Goal: Find specific page/section: Find specific page/section

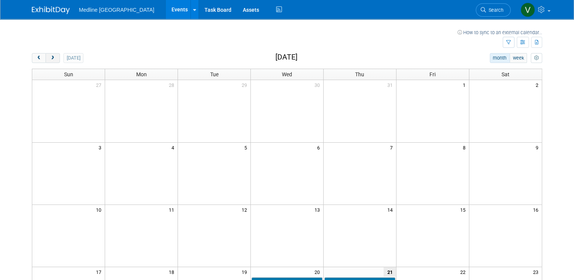
click at [51, 57] on button "next" at bounding box center [53, 58] width 14 height 10
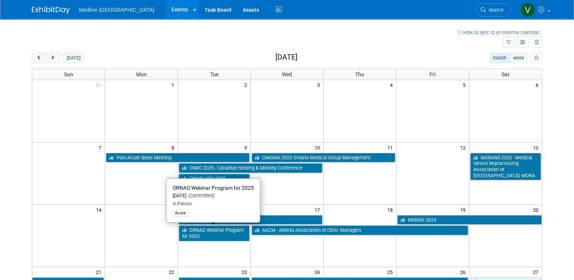
scroll to position [76, 0]
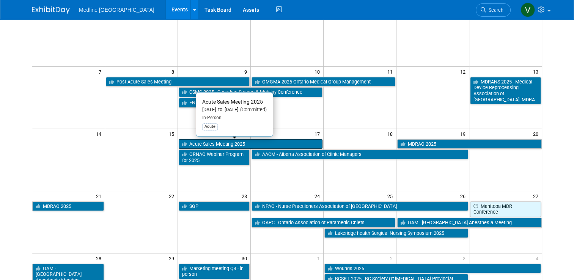
click at [236, 142] on link "Acute Sales Meeting 2025" at bounding box center [251, 144] width 144 height 10
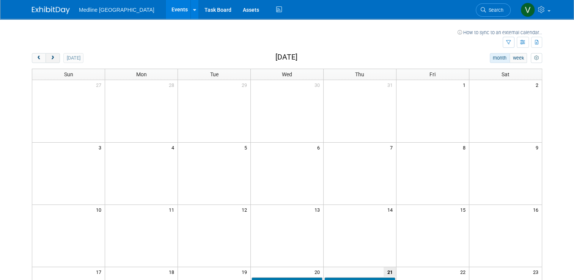
click at [50, 59] on span "next" at bounding box center [53, 58] width 6 height 5
